Goal: Task Accomplishment & Management: Complete application form

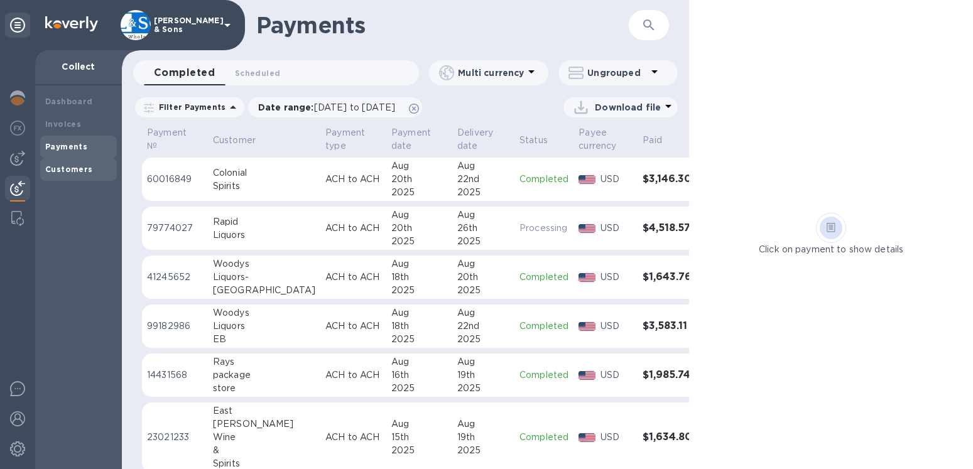
click at [75, 168] on b "Customers" at bounding box center [69, 169] width 48 height 9
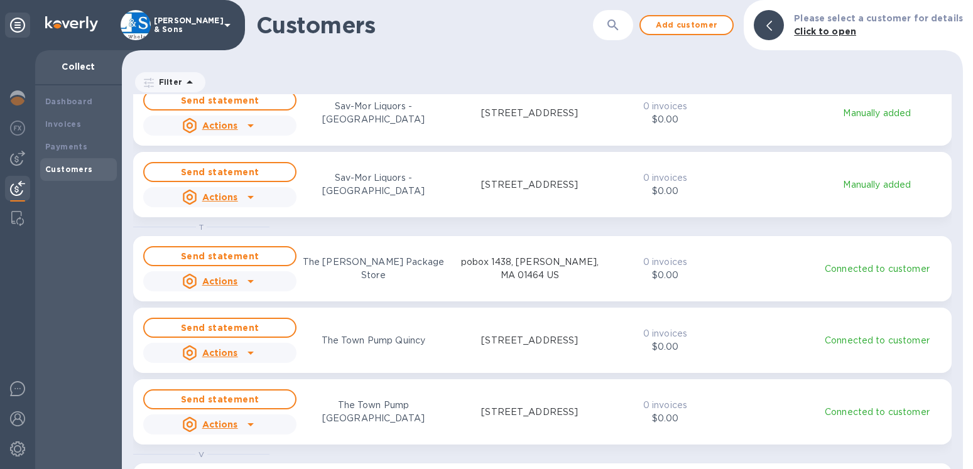
scroll to position [2008, 0]
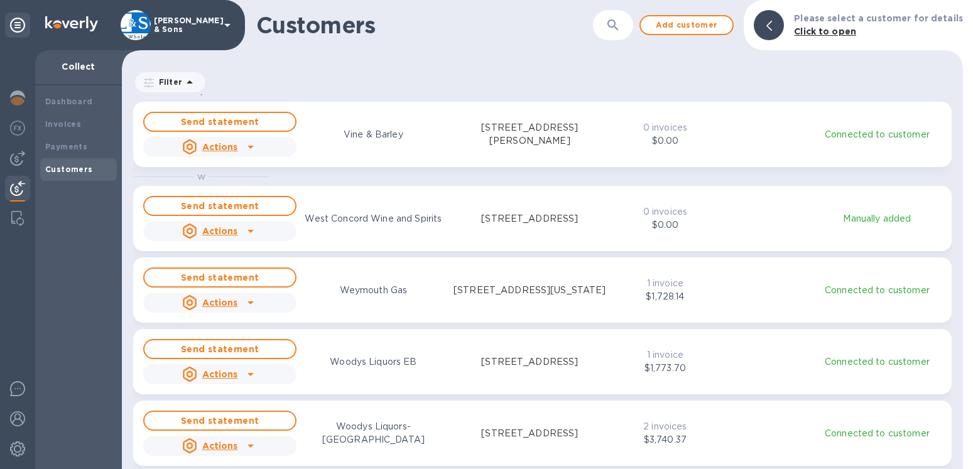
click at [209, 302] on u "Actions" at bounding box center [220, 303] width 36 height 10
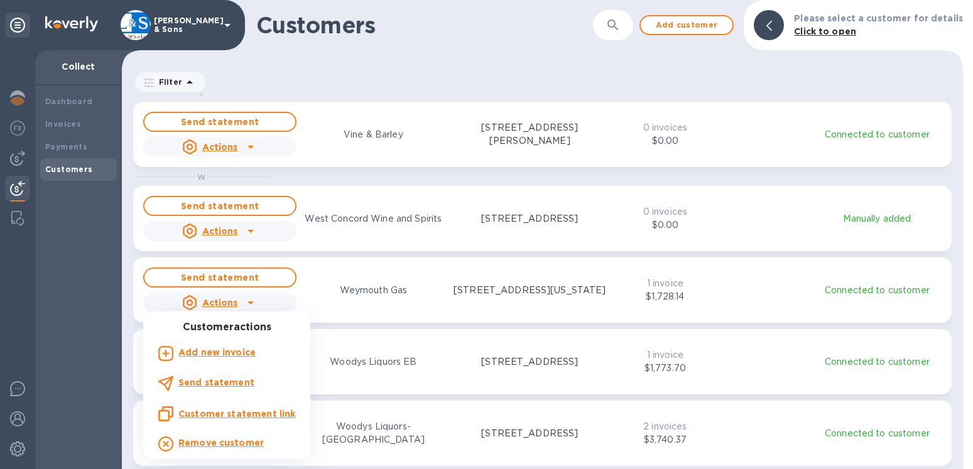
click at [222, 348] on b "Add new invoice" at bounding box center [216, 352] width 77 height 10
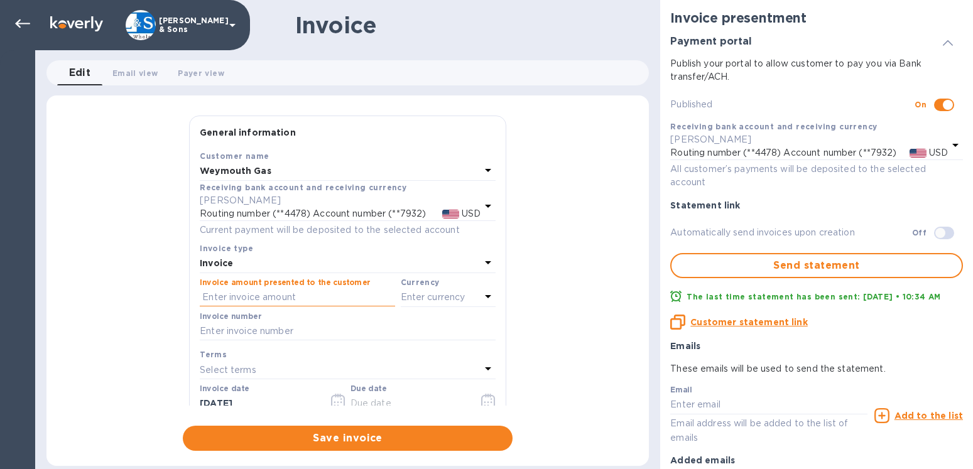
click at [242, 297] on input "text" at bounding box center [297, 297] width 195 height 19
type input "1,679.37"
click at [407, 298] on p "Enter currency" at bounding box center [433, 297] width 65 height 13
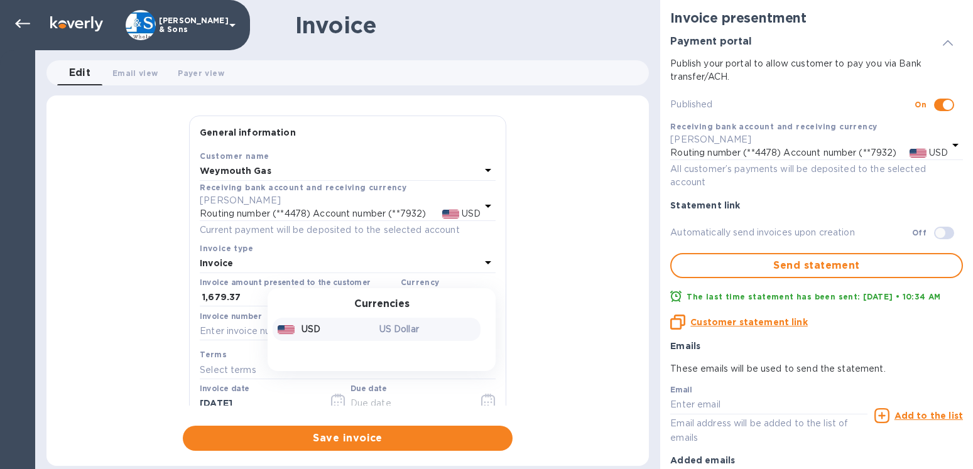
click at [317, 328] on div "USD" at bounding box center [326, 329] width 102 height 18
click at [269, 333] on input "text" at bounding box center [348, 331] width 296 height 19
type input "213967"
click at [484, 401] on icon "button" at bounding box center [485, 402] width 2 height 2
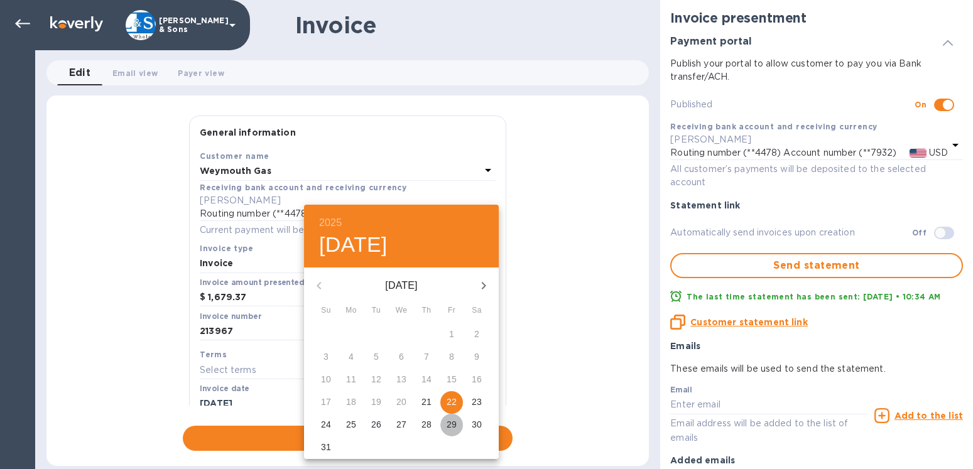
click at [450, 422] on p "29" at bounding box center [452, 424] width 10 height 13
type input "[DATE]"
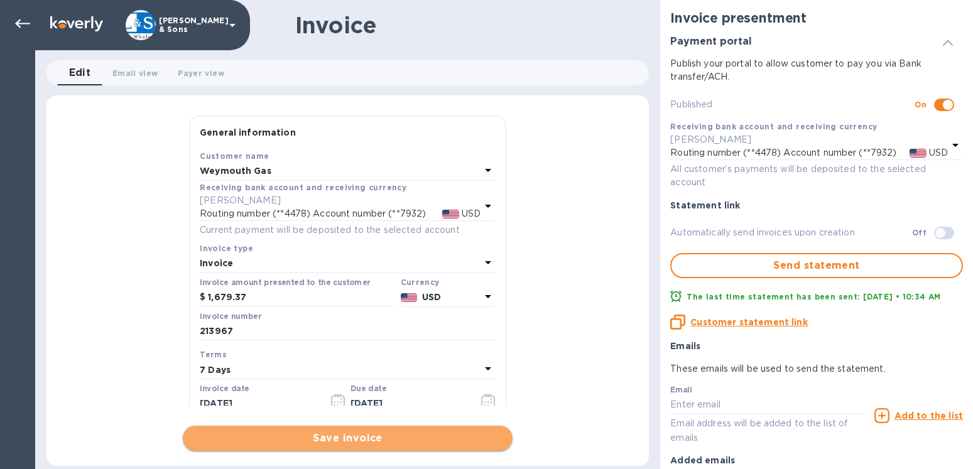
click at [391, 436] on span "Save invoice" at bounding box center [348, 438] width 310 height 15
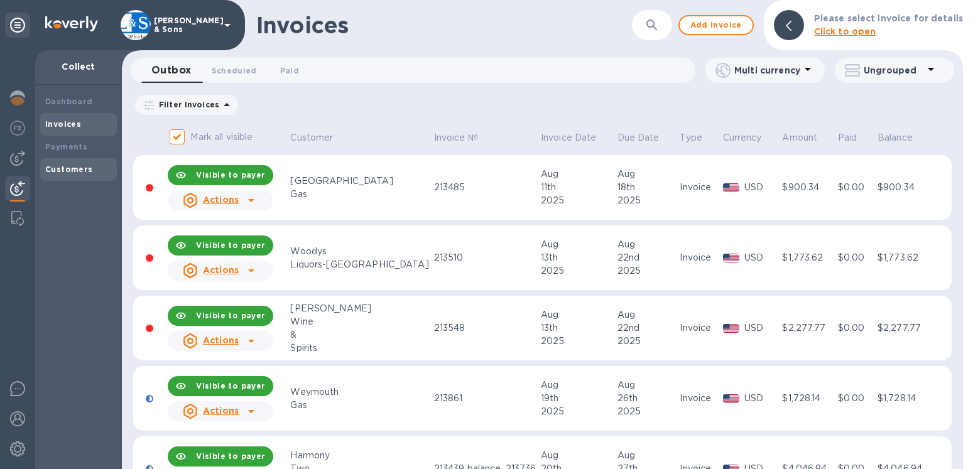
click at [78, 175] on div "Customers" at bounding box center [78, 169] width 67 height 13
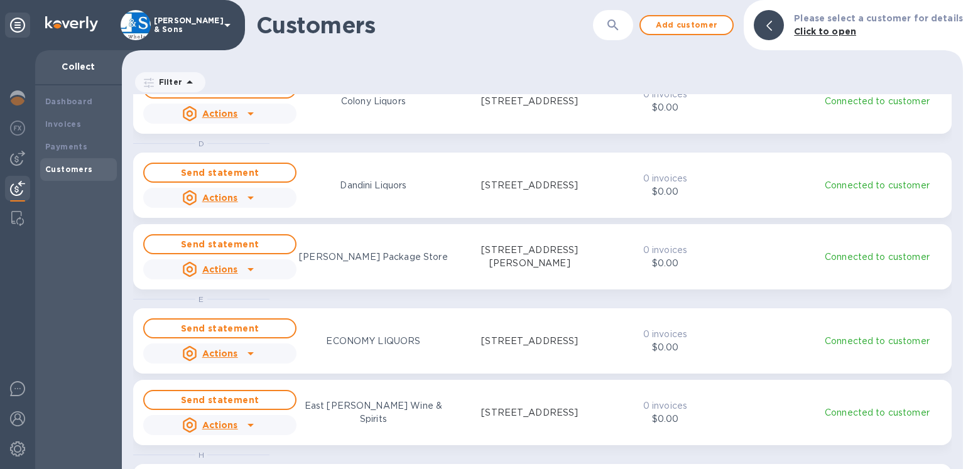
scroll to position [286, 0]
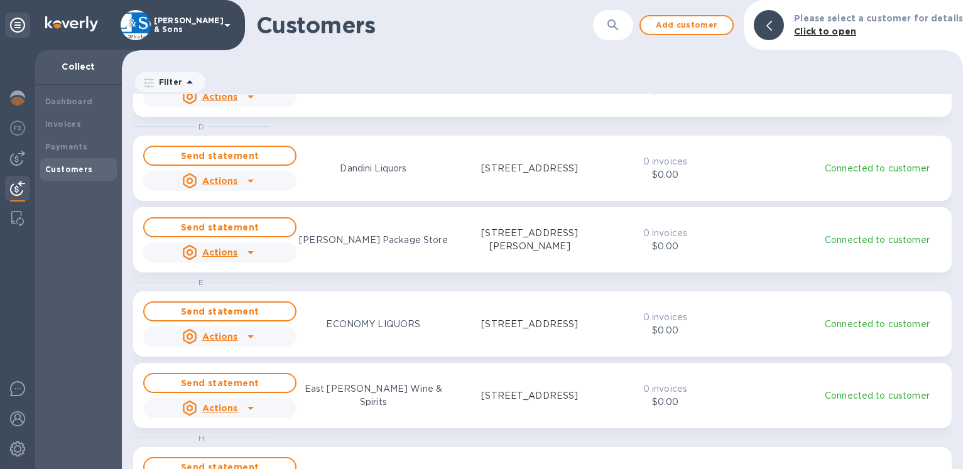
click at [772, 30] on icon at bounding box center [769, 26] width 6 height 10
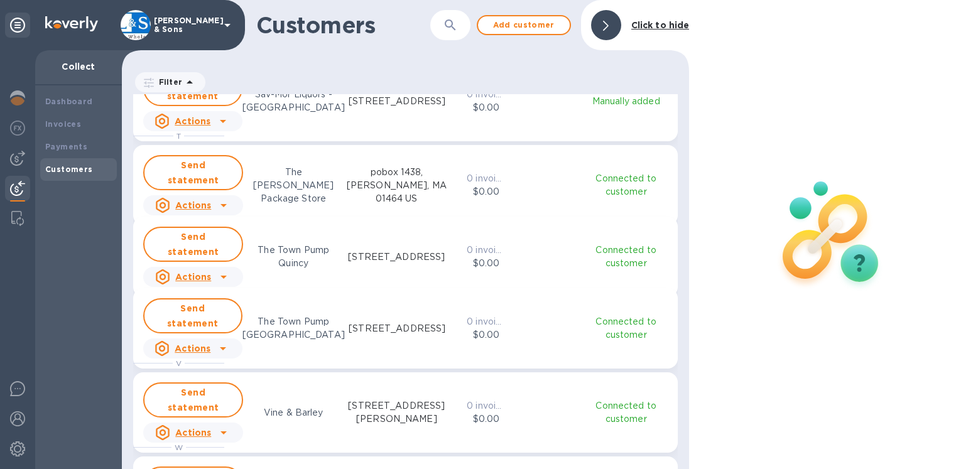
scroll to position [1790, 0]
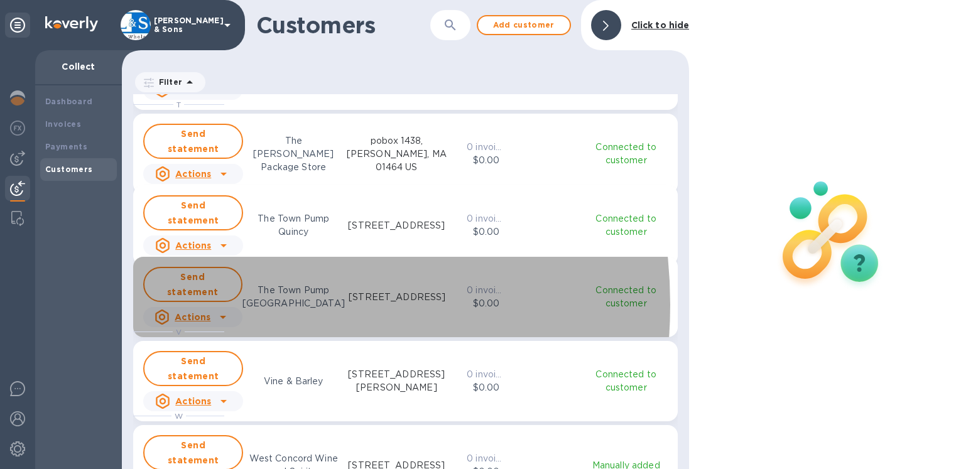
click at [202, 312] on u "Actions" at bounding box center [193, 317] width 36 height 10
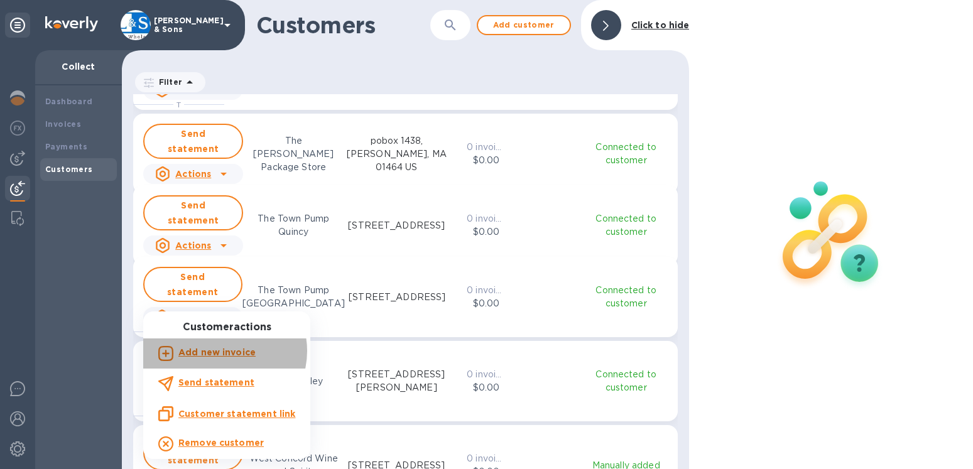
click at [222, 350] on b "Add new invoice" at bounding box center [216, 352] width 77 height 10
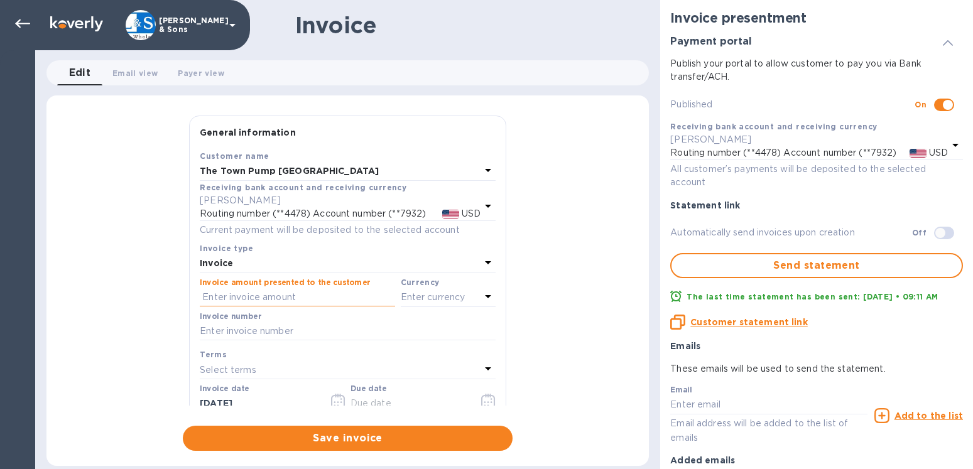
click at [241, 300] on input "text" at bounding box center [297, 297] width 195 height 19
type input "1,679.37"
click at [410, 298] on p "Enter currency" at bounding box center [433, 297] width 65 height 13
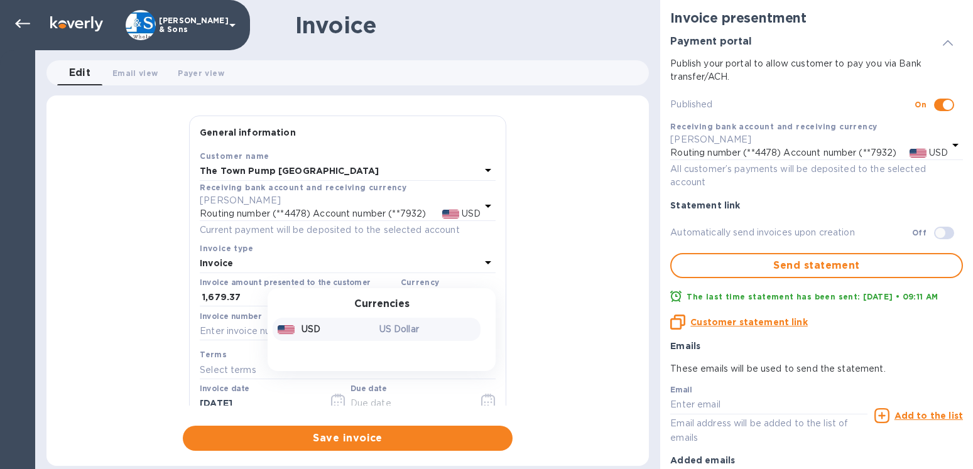
click at [310, 328] on p "USD" at bounding box center [310, 329] width 19 height 13
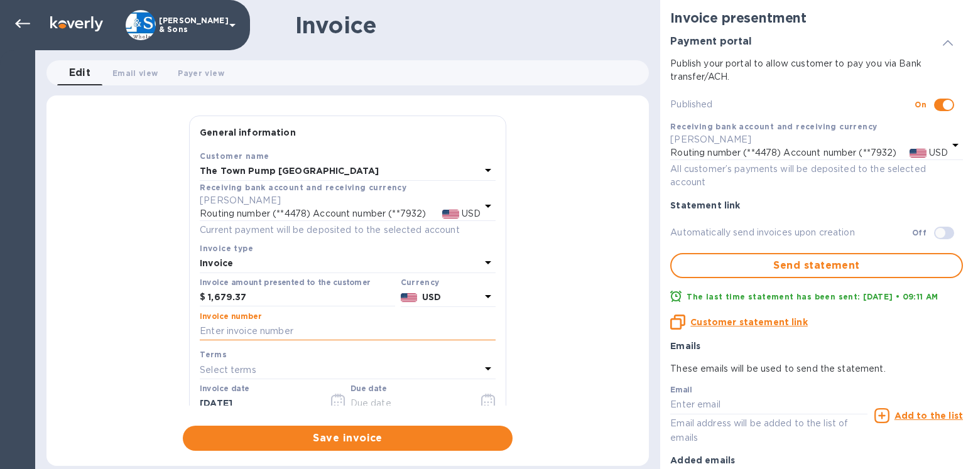
click at [271, 331] on input "text" at bounding box center [348, 331] width 296 height 19
type input "213966"
click at [481, 403] on icon "button" at bounding box center [488, 401] width 14 height 15
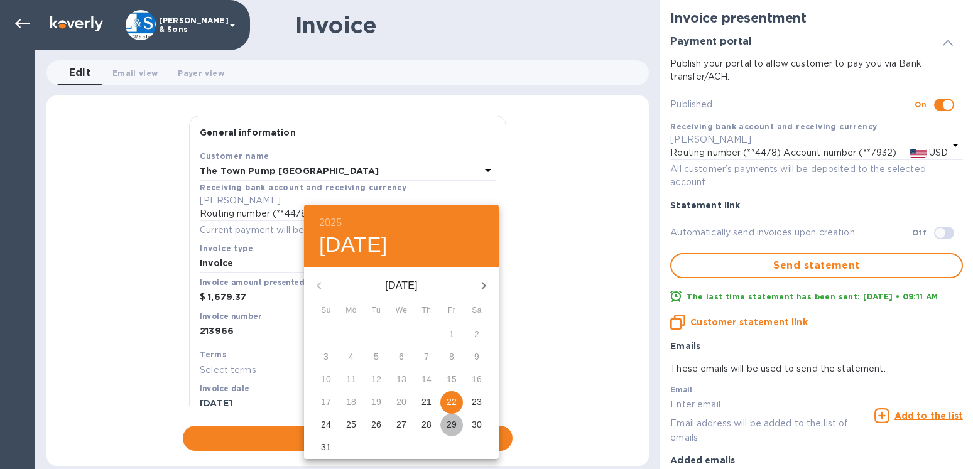
click at [451, 425] on p "29" at bounding box center [452, 424] width 10 height 13
type input "[DATE]"
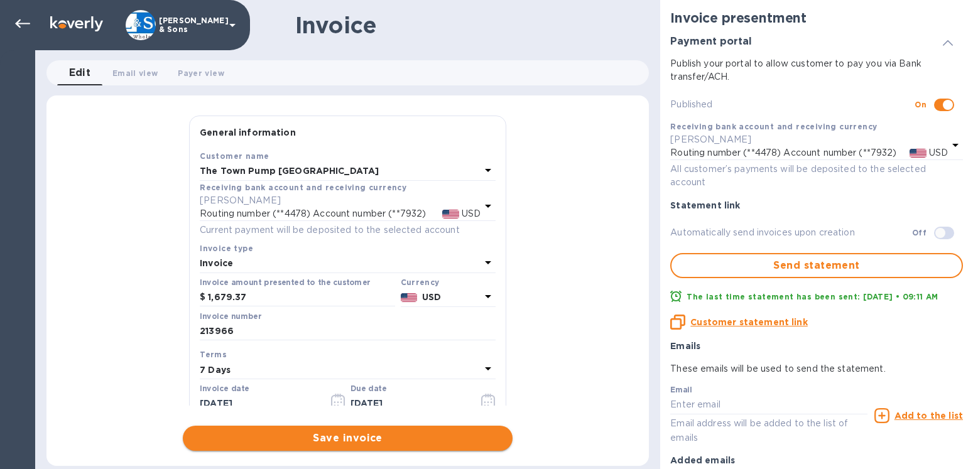
click at [384, 438] on span "Save invoice" at bounding box center [348, 438] width 310 height 15
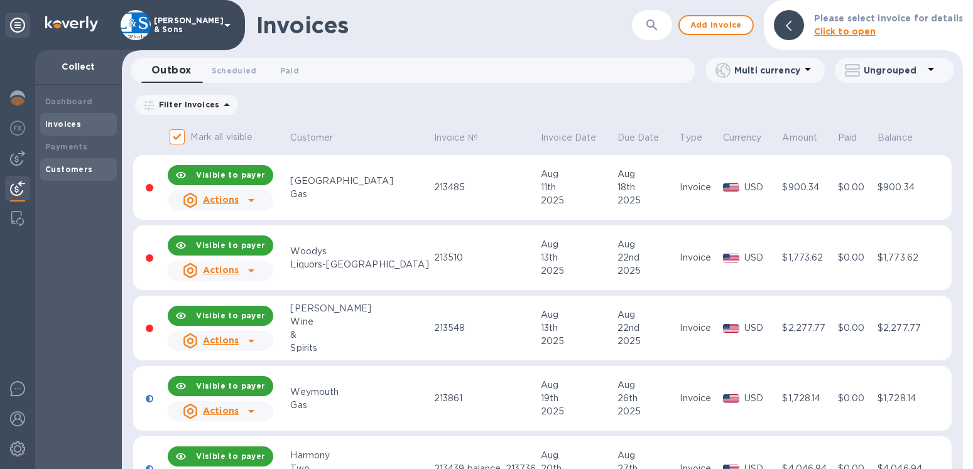
click at [76, 172] on b "Customers" at bounding box center [69, 169] width 48 height 9
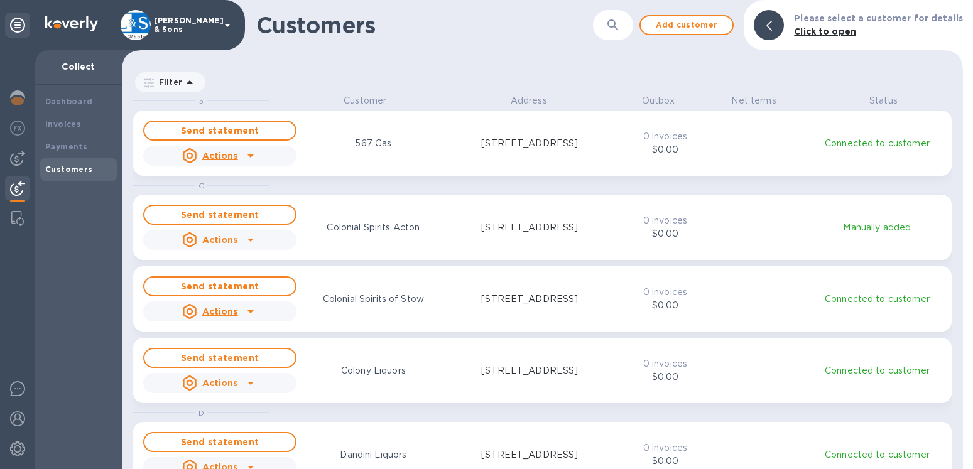
scroll to position [11, 11]
click at [780, 22] on div at bounding box center [769, 25] width 30 height 30
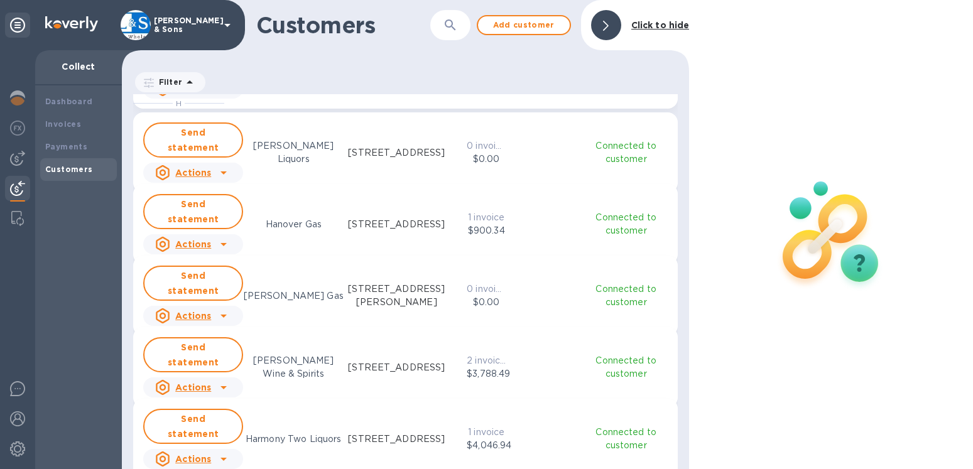
scroll to position [644, 0]
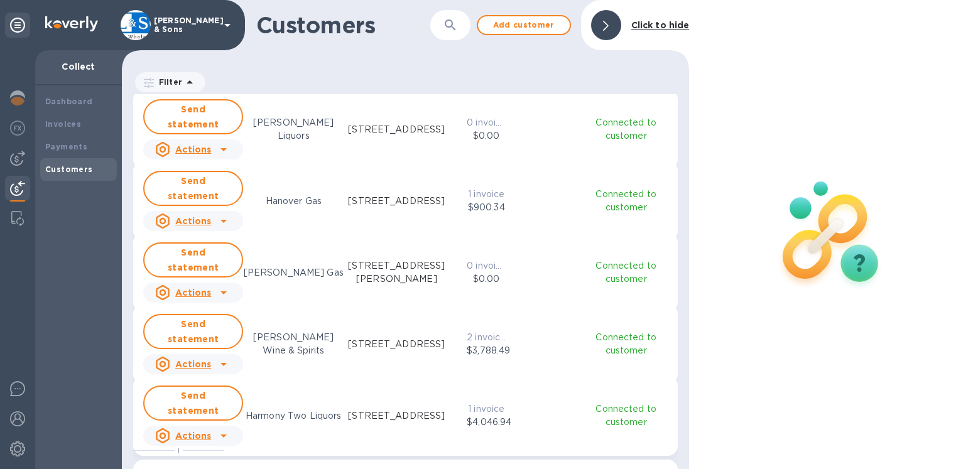
click at [200, 288] on u "Actions" at bounding box center [193, 293] width 36 height 10
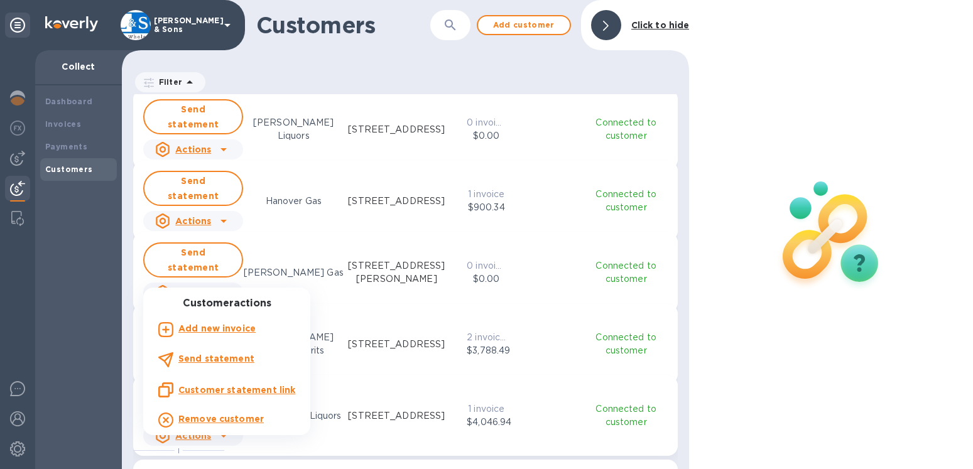
click at [195, 328] on b "Add new invoice" at bounding box center [216, 328] width 77 height 10
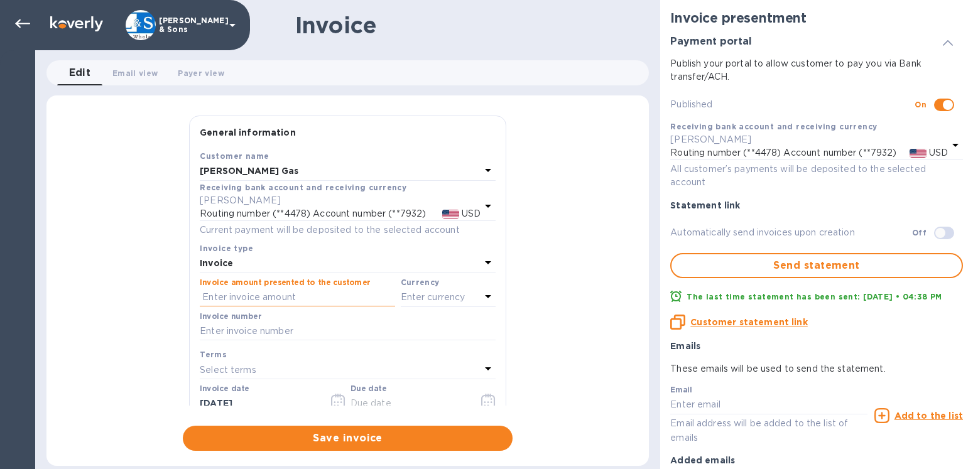
click at [230, 295] on input "text" at bounding box center [297, 297] width 195 height 19
type input "381.45"
click at [401, 296] on p "Enter currency" at bounding box center [433, 297] width 65 height 13
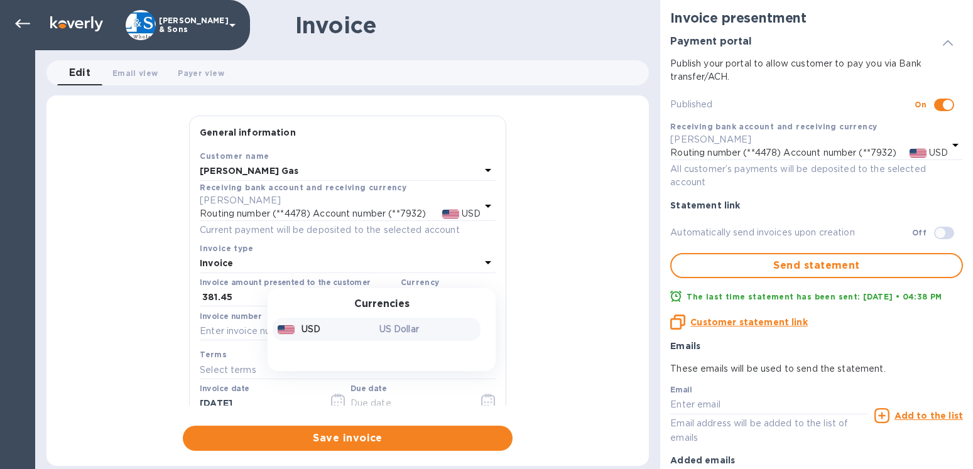
click at [308, 330] on p "USD" at bounding box center [310, 329] width 19 height 13
click at [263, 328] on input "text" at bounding box center [348, 331] width 296 height 19
type input "213968"
click at [487, 401] on icon "button" at bounding box center [488, 402] width 2 height 2
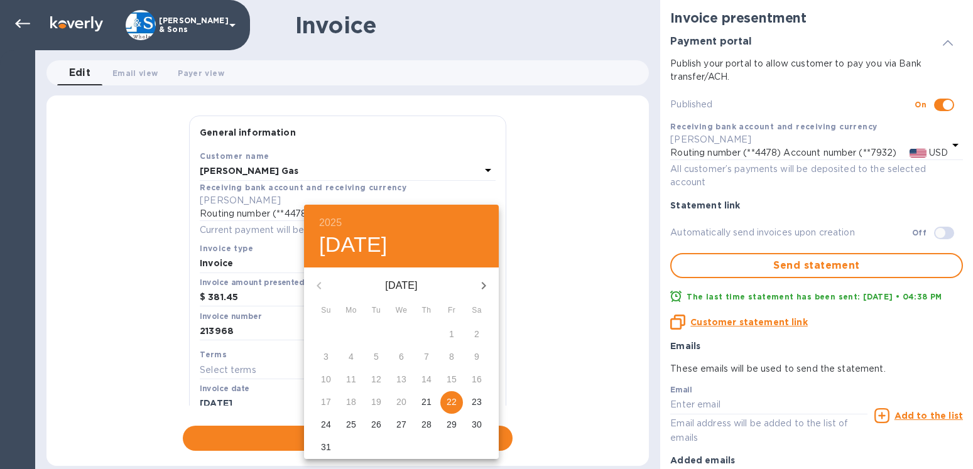
click at [450, 423] on p "29" at bounding box center [452, 424] width 10 height 13
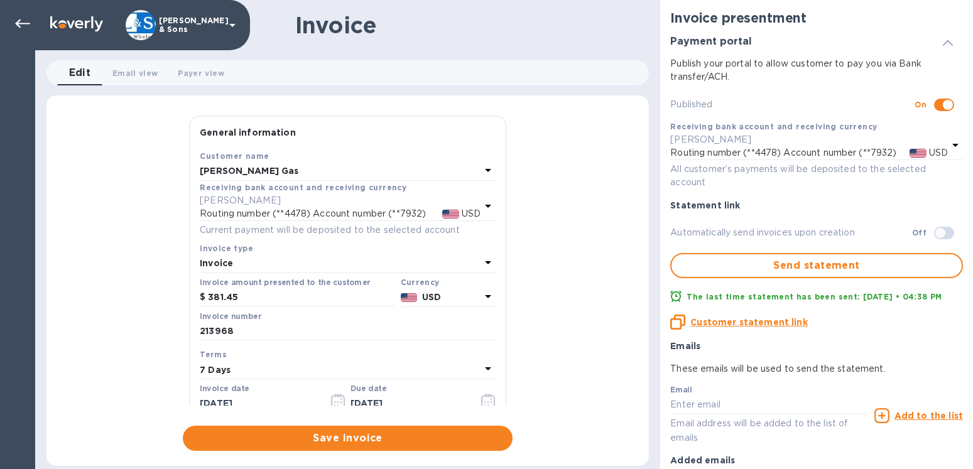
type input "[DATE]"
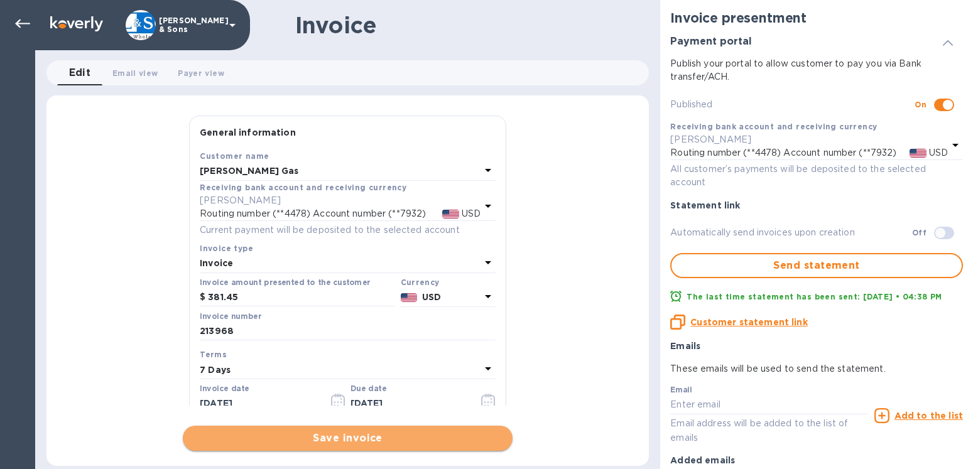
click at [352, 436] on span "Save invoice" at bounding box center [348, 438] width 310 height 15
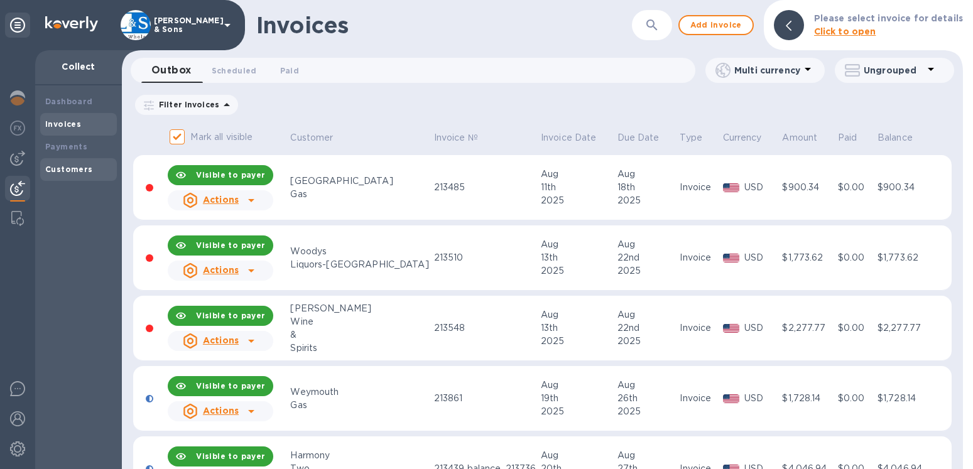
click at [65, 171] on b "Customers" at bounding box center [69, 169] width 48 height 9
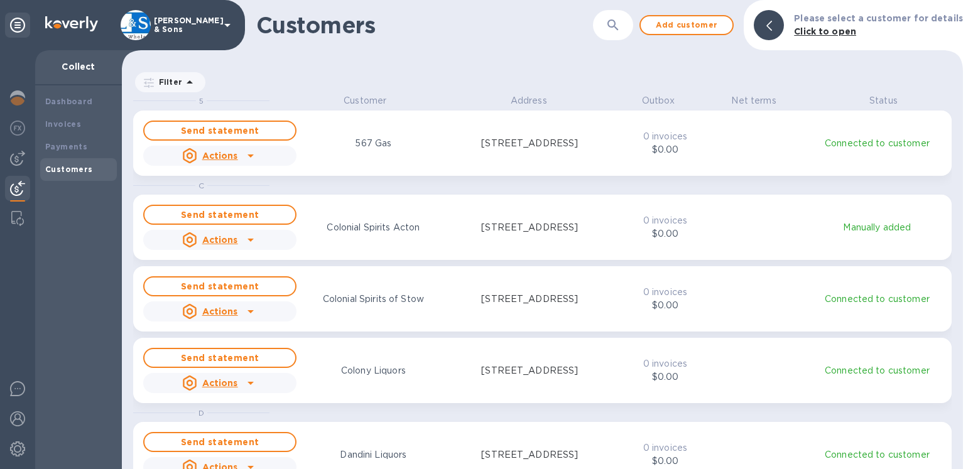
scroll to position [364, 830]
click at [80, 166] on b "Customers" at bounding box center [69, 169] width 48 height 9
click at [781, 29] on div at bounding box center [769, 25] width 30 height 30
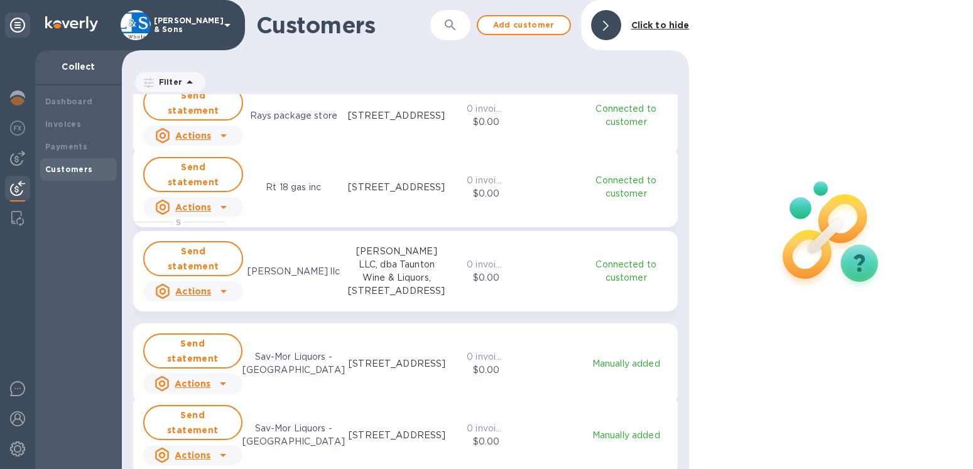
scroll to position [1432, 0]
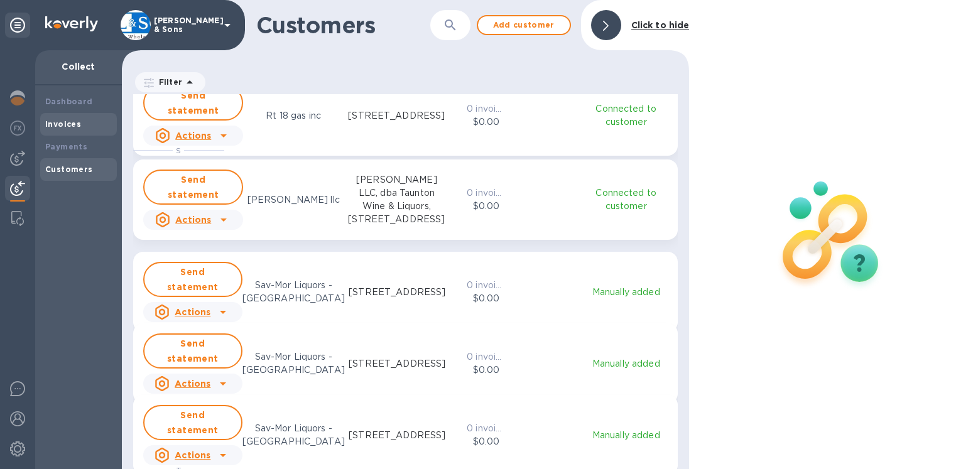
click at [70, 129] on div "Invoices" at bounding box center [78, 124] width 67 height 13
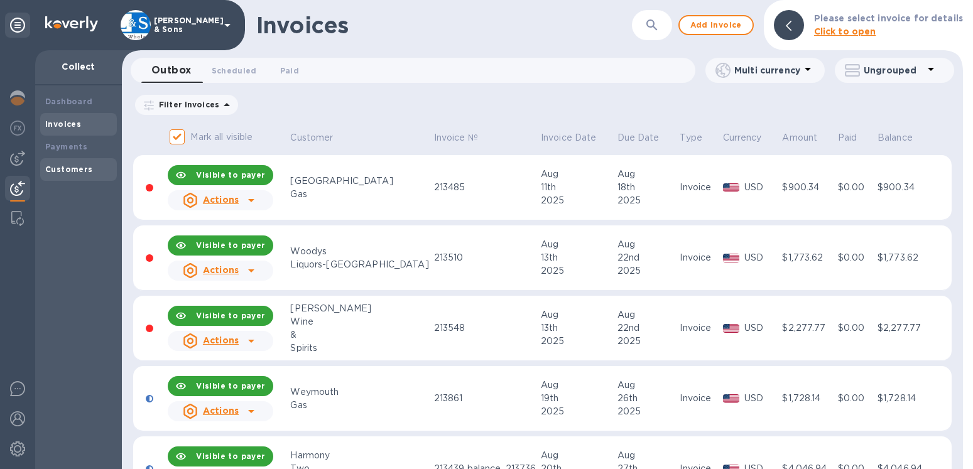
click at [79, 173] on b "Customers" at bounding box center [69, 169] width 48 height 9
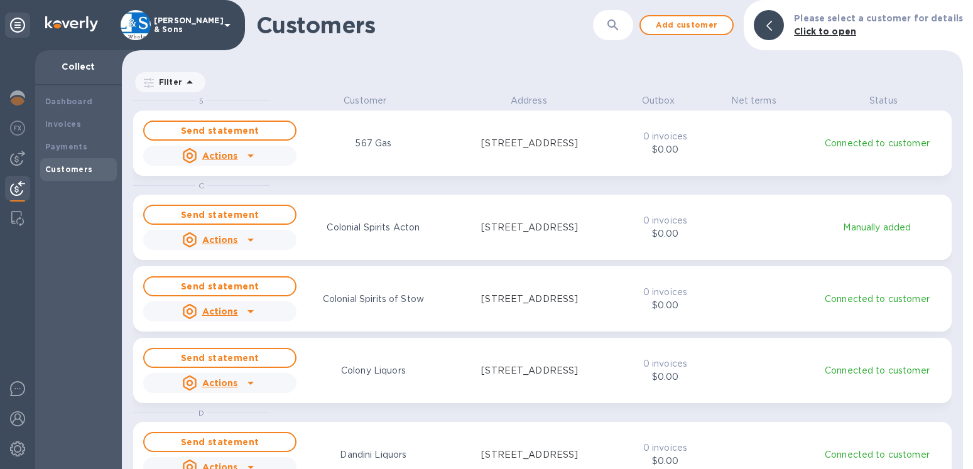
scroll to position [364, 830]
